Goal: Task Accomplishment & Management: Use online tool/utility

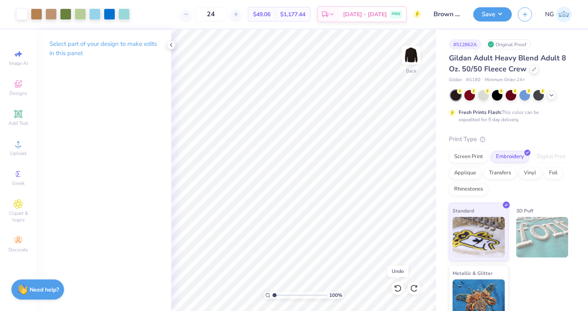
click at [399, 289] on icon at bounding box center [398, 288] width 8 height 8
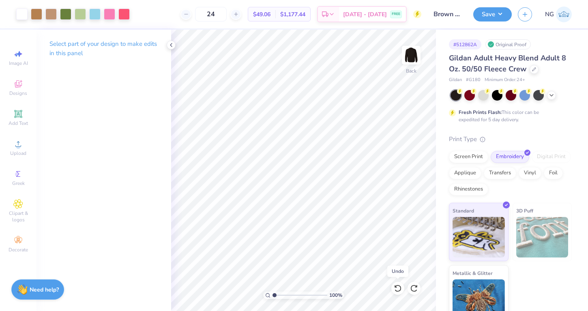
click at [399, 289] on icon at bounding box center [398, 288] width 8 height 8
click at [193, 13] on div "24 $49.06 Per Item $1,177.44 Total Est. Delivery Sep 8 - 11 FREE" at bounding box center [278, 14] width 285 height 28
click at [227, 13] on input "24" at bounding box center [211, 14] width 32 height 15
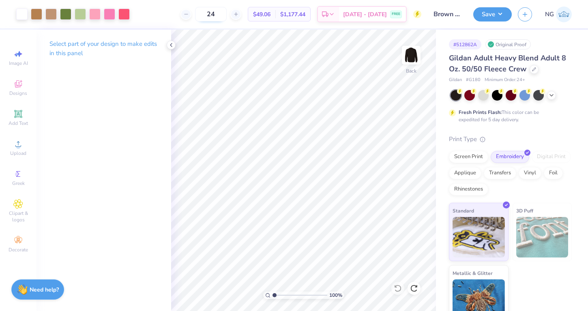
type input "2"
click at [230, 14] on input "12" at bounding box center [215, 14] width 32 height 15
type input "50"
click at [477, 154] on div "Screen Print" at bounding box center [468, 156] width 39 height 12
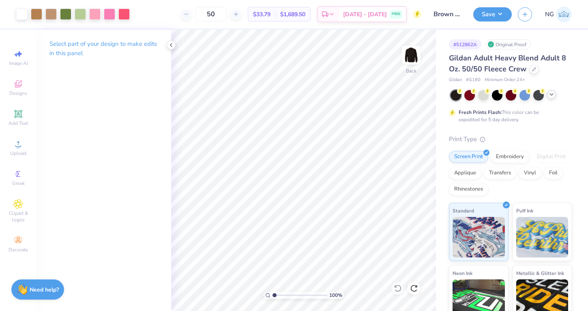
click at [551, 95] on polyline at bounding box center [551, 95] width 3 height 2
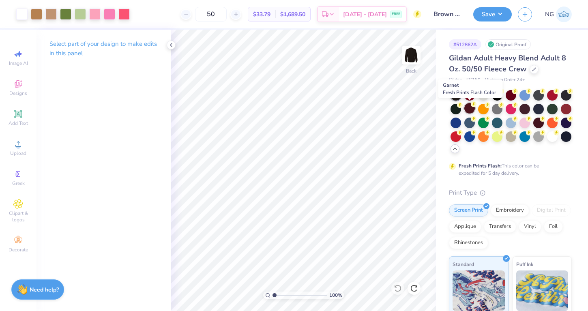
click at [468, 110] on div at bounding box center [469, 108] width 11 height 11
click at [534, 121] on div at bounding box center [538, 122] width 11 height 11
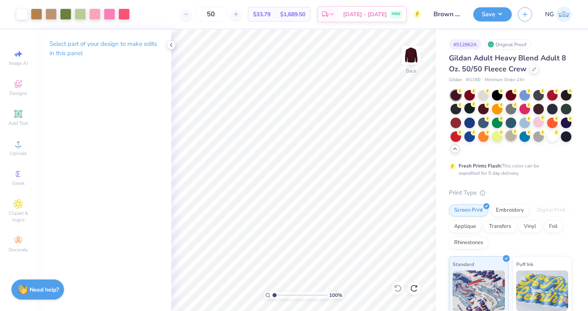
click at [512, 135] on div at bounding box center [510, 136] width 11 height 11
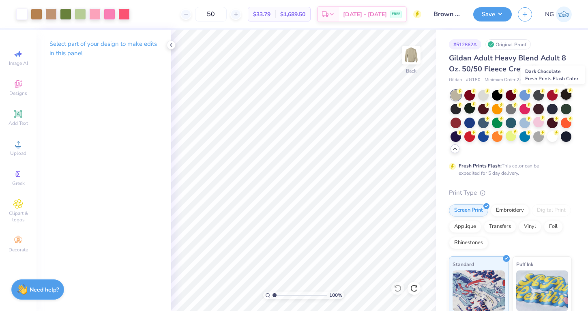
click at [567, 96] on div at bounding box center [566, 94] width 11 height 11
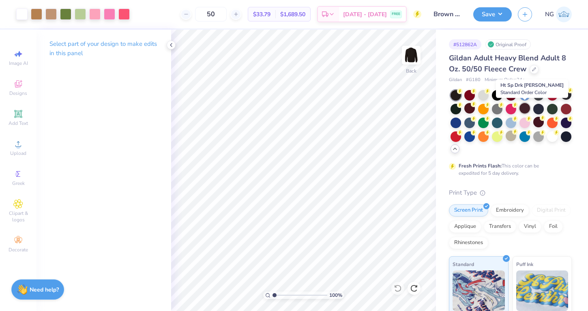
click at [520, 108] on div at bounding box center [524, 108] width 11 height 11
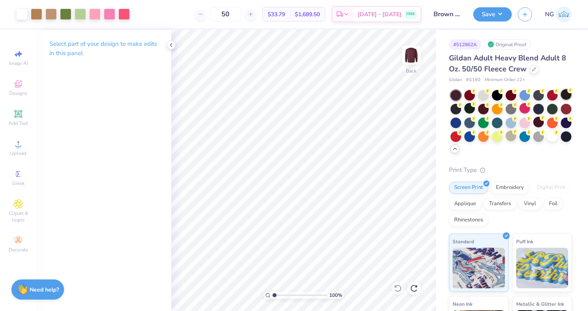
click at [564, 94] on div at bounding box center [566, 94] width 11 height 11
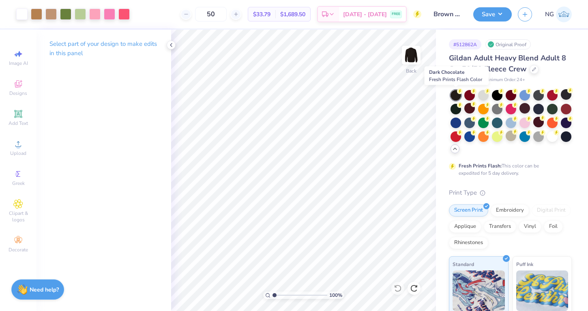
click at [454, 96] on div at bounding box center [455, 95] width 11 height 11
click at [472, 79] on span "# G180" at bounding box center [473, 80] width 15 height 7
copy span "G180"
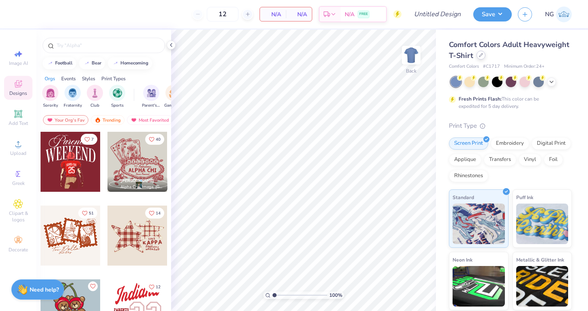
click at [478, 53] on div at bounding box center [480, 55] width 9 height 9
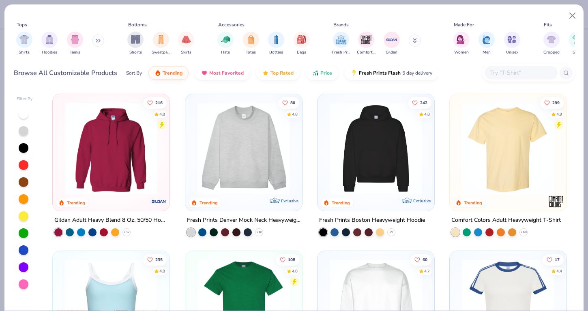
click at [512, 69] on input "text" at bounding box center [520, 72] width 62 height 9
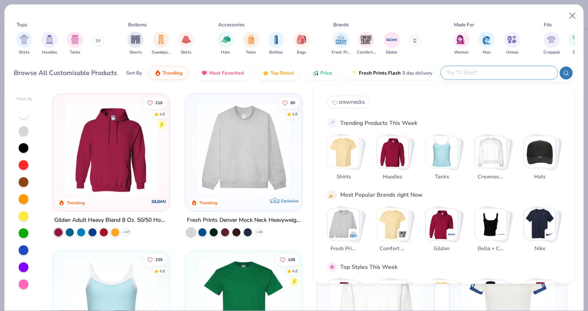
paste input "G180"
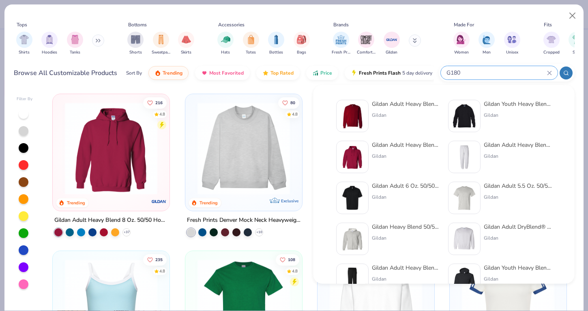
type input "G180"
click at [413, 111] on div "Gildan" at bounding box center [406, 114] width 68 height 7
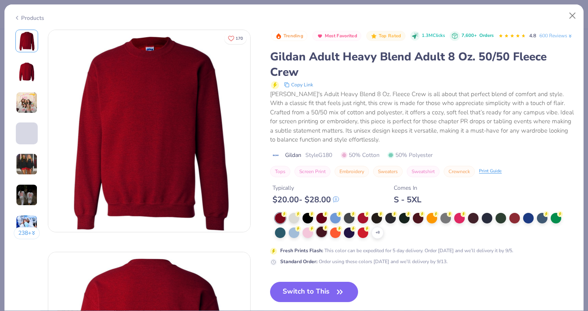
click at [322, 223] on div at bounding box center [321, 218] width 11 height 11
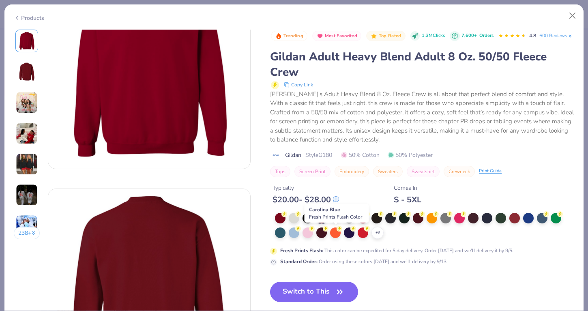
scroll to position [64, 0]
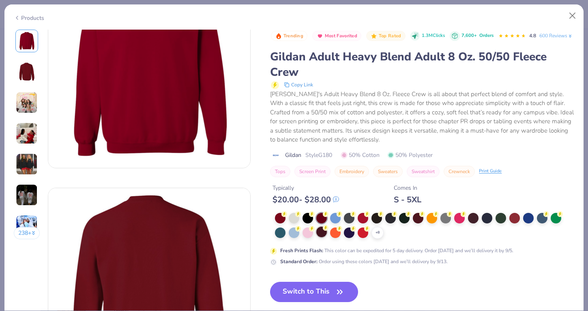
click at [319, 237] on div at bounding box center [321, 232] width 11 height 11
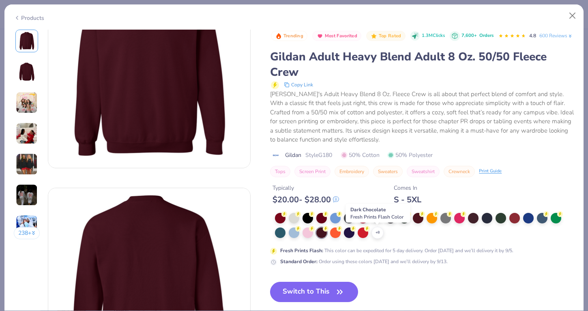
click at [380, 223] on div at bounding box center [376, 217] width 11 height 11
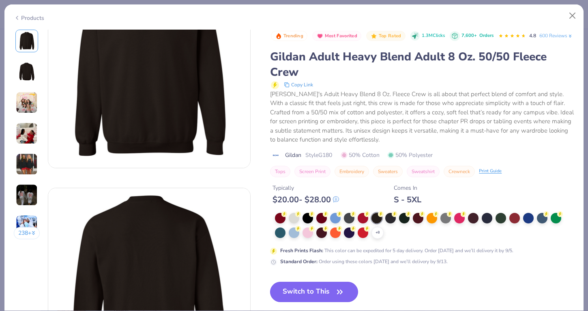
click at [322, 302] on button "Switch to This" at bounding box center [314, 292] width 88 height 20
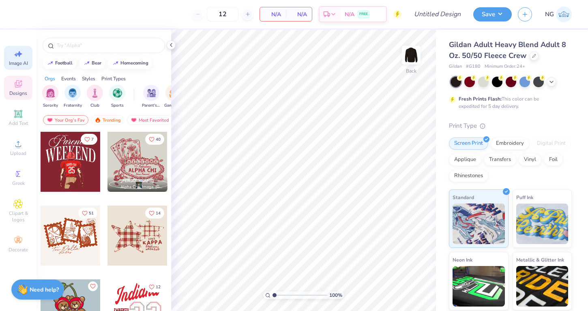
click at [21, 56] on icon at bounding box center [18, 54] width 10 height 10
select select "4"
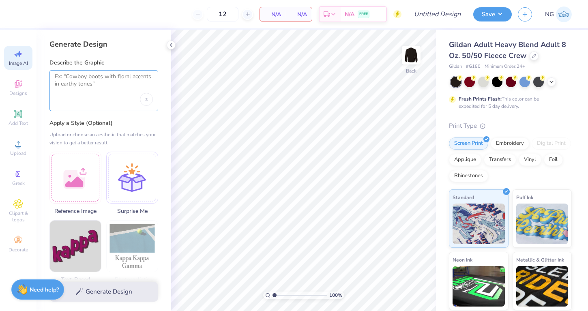
click at [126, 82] on textarea at bounding box center [104, 83] width 98 height 20
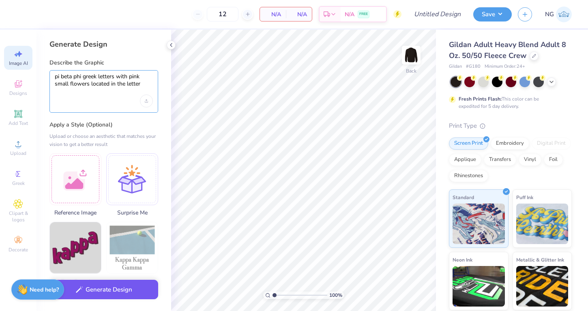
type textarea "pi beta phi greek letters with pink small flowers located in the letter"
click at [116, 288] on button "Generate Design" at bounding box center [103, 290] width 109 height 20
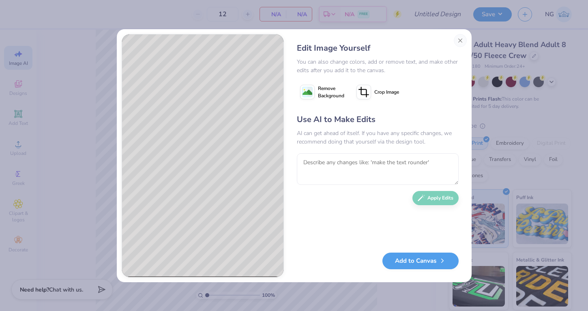
click at [456, 30] on div "Edit Image Yourself You can also change colors, add or remove text, and make ot…" at bounding box center [294, 155] width 355 height 253
click at [460, 43] on button "Close" at bounding box center [460, 40] width 13 height 13
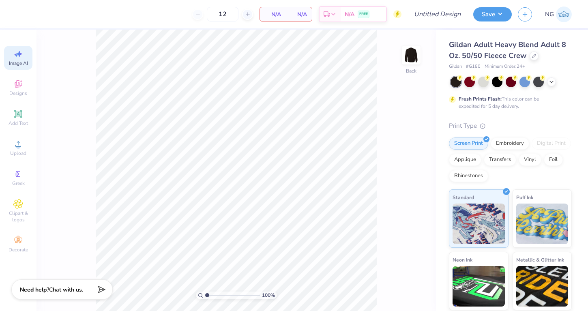
scroll to position [0, 18]
click at [17, 51] on icon at bounding box center [18, 54] width 10 height 10
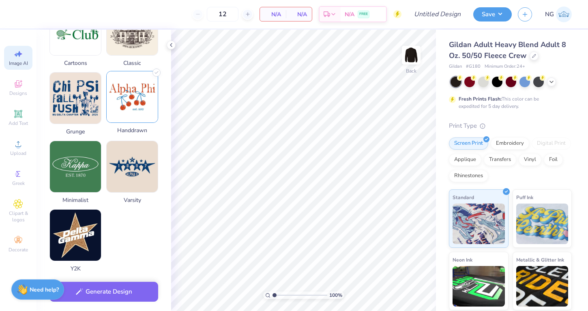
scroll to position [354, 0]
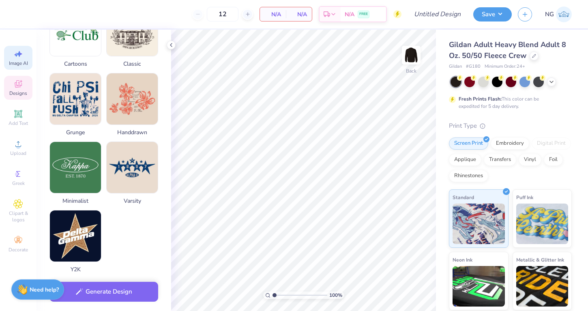
click at [24, 97] on div "Designs" at bounding box center [18, 88] width 28 height 24
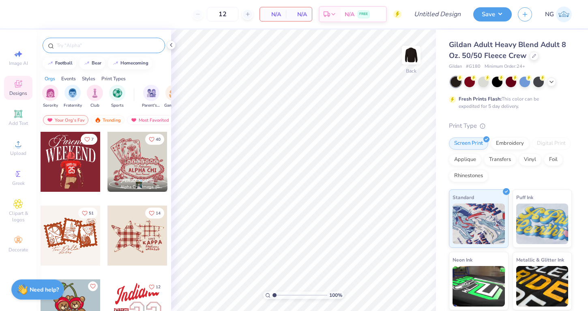
click at [101, 47] on input "text" at bounding box center [108, 45] width 104 height 8
type input "letters"
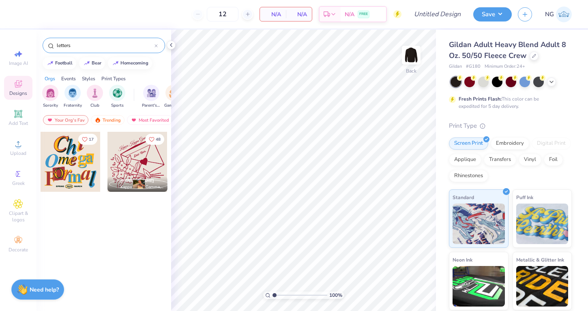
click at [157, 47] on icon at bounding box center [155, 45] width 3 height 3
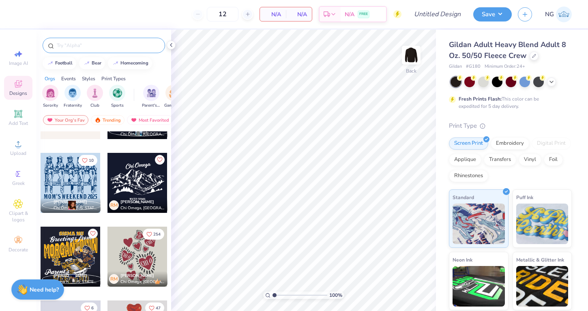
scroll to position [507, 0]
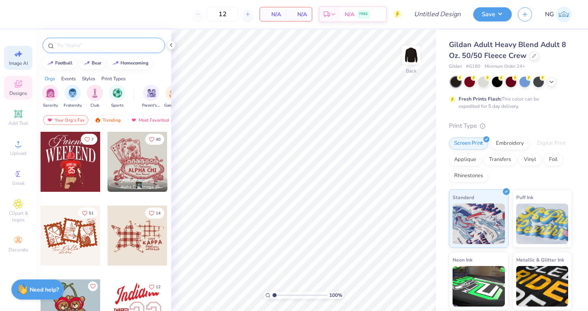
click at [27, 65] on span "Image AI" at bounding box center [18, 63] width 19 height 6
select select "4"
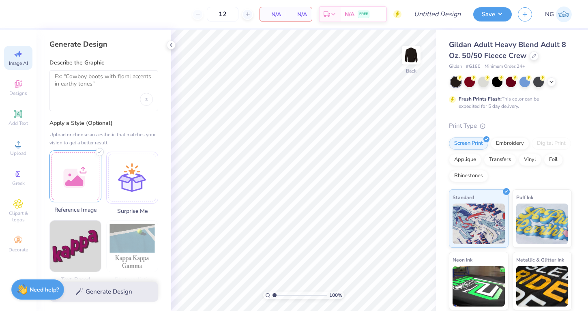
click at [81, 188] on div at bounding box center [75, 176] width 52 height 52
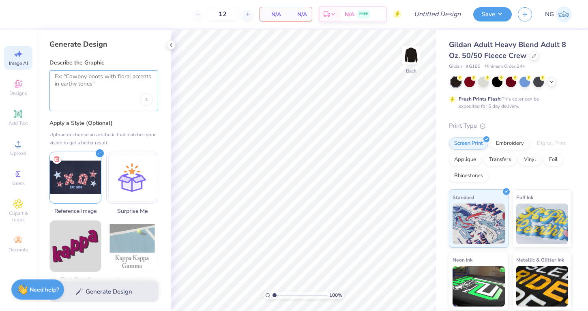
click at [88, 76] on textarea at bounding box center [104, 83] width 98 height 20
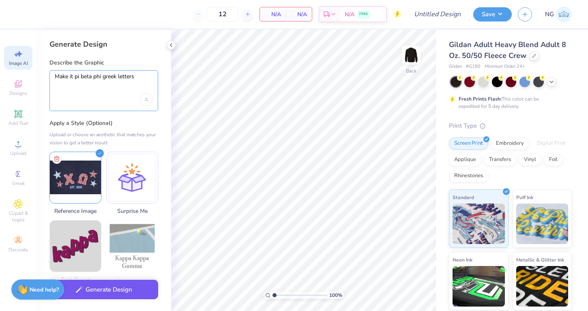
type textarea "Make it pi beta phi greek letters"
click at [120, 295] on button "Generate Design" at bounding box center [103, 290] width 109 height 20
